Goal: Task Accomplishment & Management: Manage account settings

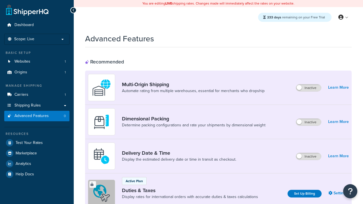
scroll to position [184, 0]
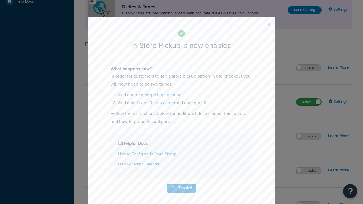
scroll to position [0, 0]
click at [260, 26] on button "button" at bounding box center [259, 26] width 1 height 1
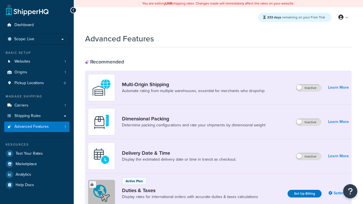
scroll to position [184, 0]
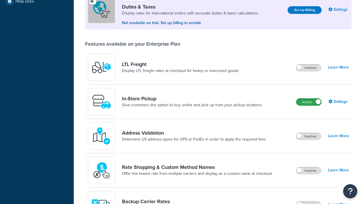
scroll to position [0, 0]
